Goal: Information Seeking & Learning: Learn about a topic

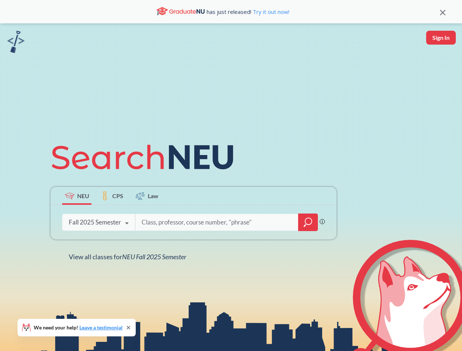
click at [231, 176] on icon at bounding box center [146, 157] width 191 height 41
click at [443, 12] on icon at bounding box center [442, 12] width 5 height 5
click at [441, 38] on div "NEU CPS Law Phrase search guarantees the exact search appears in the results. E…" at bounding box center [231, 198] width 462 height 351
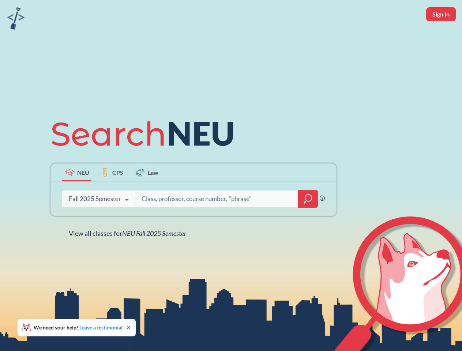
click at [77, 196] on div "Fall 2025 Semester" at bounding box center [95, 199] width 52 height 8
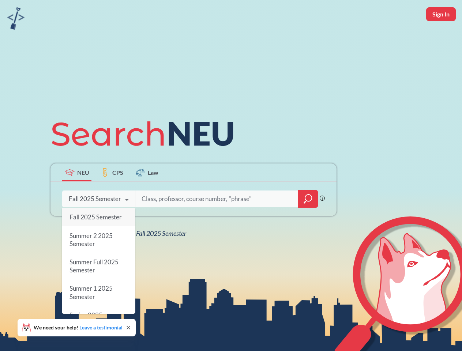
click at [112, 196] on div "Fall 2025 Semester" at bounding box center [95, 199] width 52 height 8
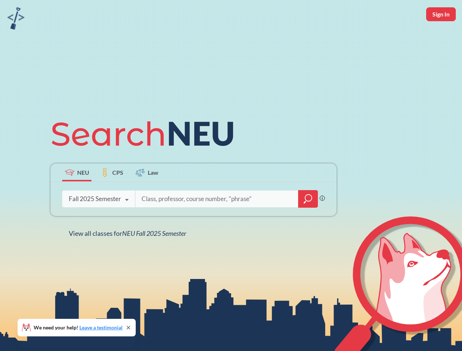
click at [147, 196] on input "search" at bounding box center [217, 198] width 152 height 15
click at [308, 223] on div "NEU CPS Law Phrase search guarantees the exact search appears in the results. E…" at bounding box center [193, 175] width 295 height 124
click at [98, 223] on div "NEU CPS Law Phrase search guarantees the exact search appears in the results. E…" at bounding box center [193, 175] width 295 height 124
click at [127, 224] on div "NEU CPS Law Phrase search guarantees the exact search appears in the results. E…" at bounding box center [193, 175] width 295 height 124
click at [129, 257] on div "NEU CPS Law Phrase search guarantees the exact search appears in the results. E…" at bounding box center [231, 175] width 462 height 351
